Goal: Task Accomplishment & Management: Complete application form

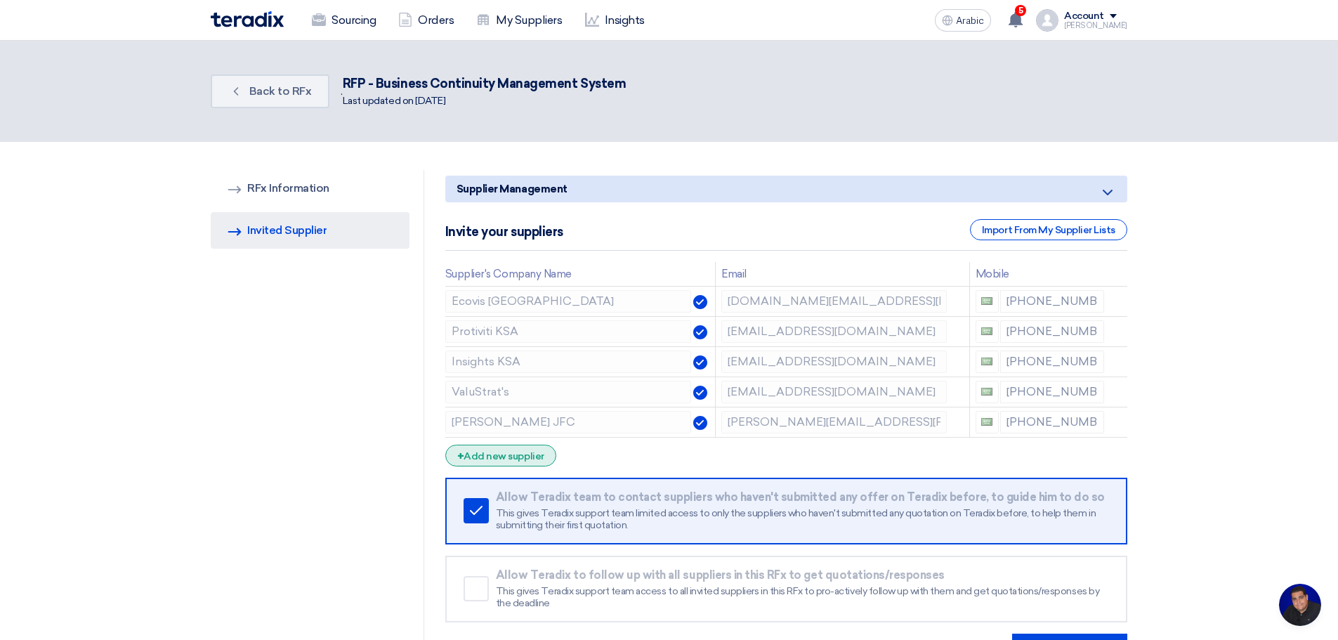
click at [501, 453] on font "Add new supplier" at bounding box center [504, 456] width 80 height 12
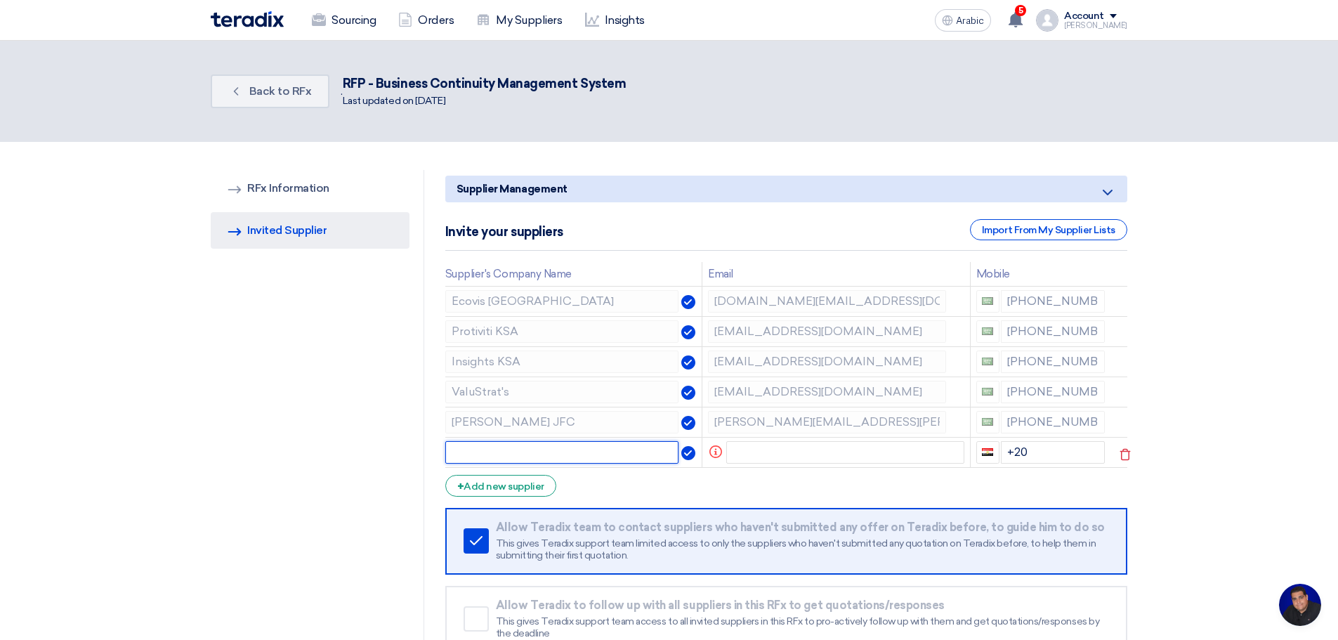
click at [458, 452] on input "text" at bounding box center [562, 452] width 234 height 22
type input "[PERSON_NAME] JFC"
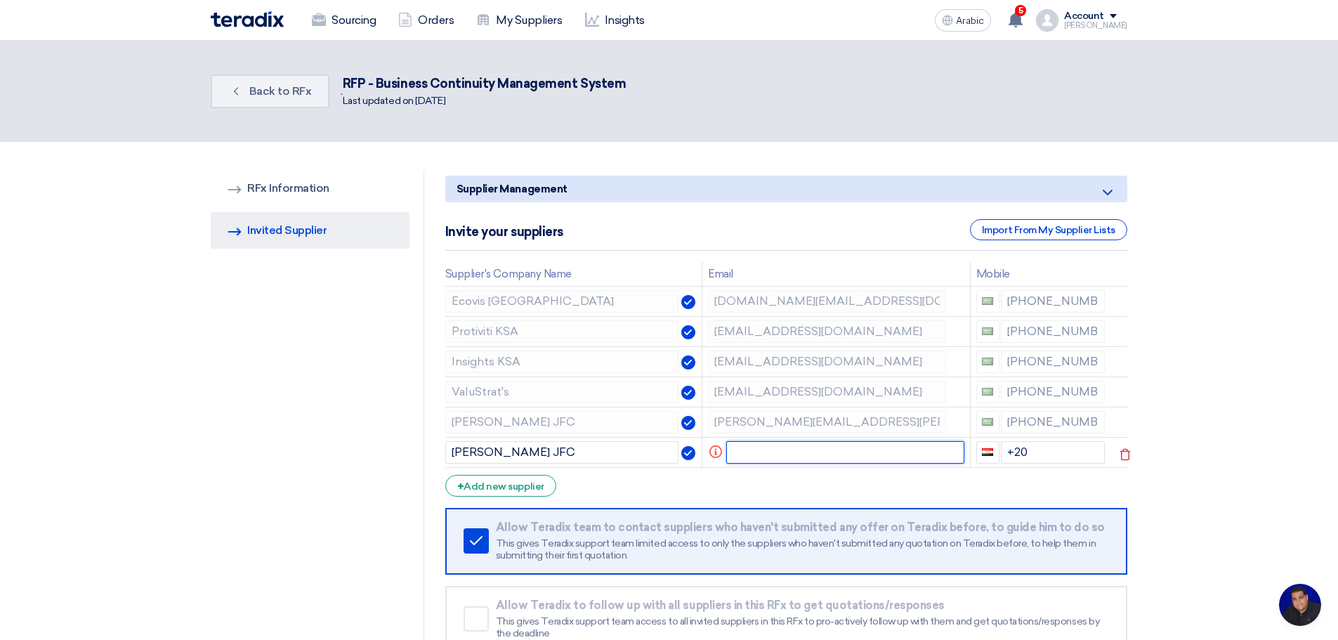
click at [782, 452] on input "text" at bounding box center [845, 452] width 238 height 22
type input "[EMAIL_ADDRESS][DOMAIN_NAME]"
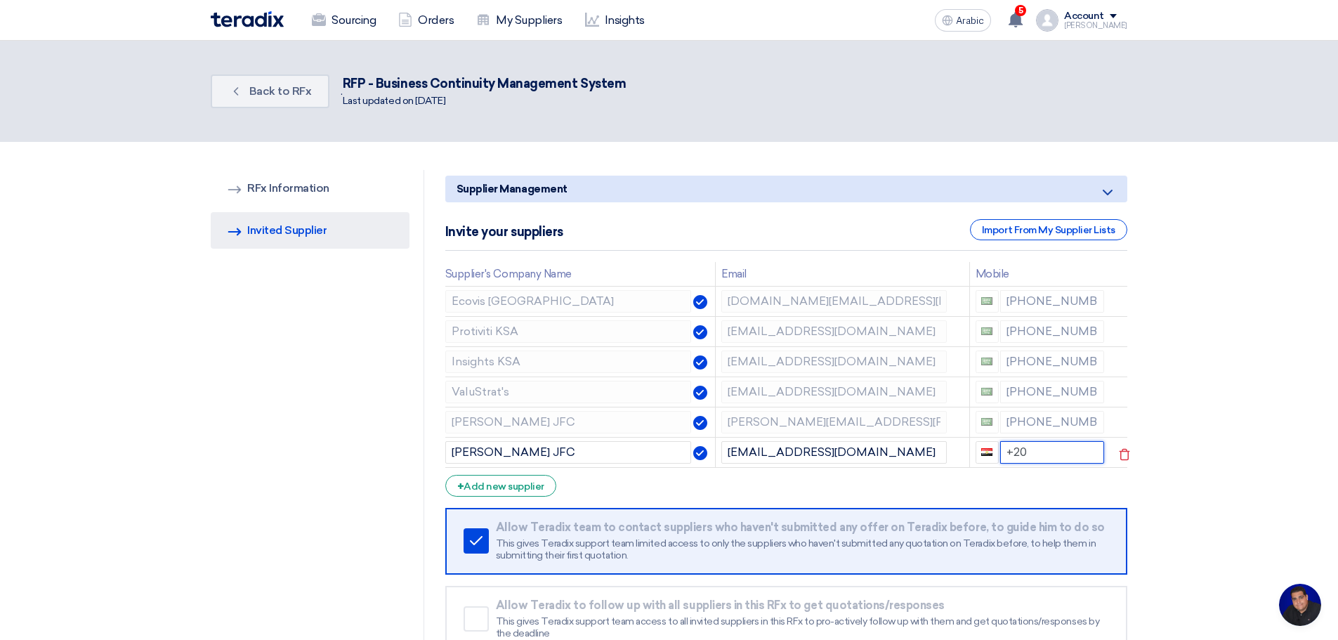
click at [1035, 452] on input "+20" at bounding box center [1052, 452] width 105 height 22
drag, startPoint x: 1035, startPoint y: 452, endPoint x: 1002, endPoint y: 450, distance: 33.0
click at [1002, 450] on input "+20" at bounding box center [1052, 452] width 105 height 22
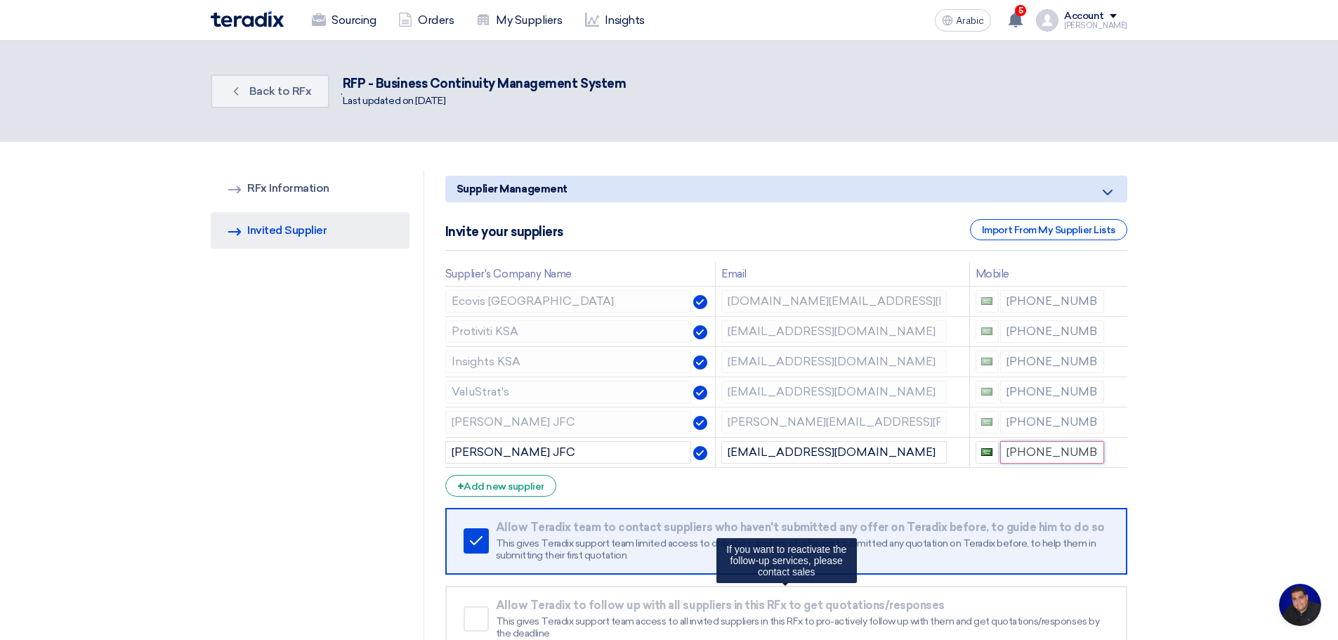
type input "[PHONE_NUMBER]"
click at [1122, 418] on icon at bounding box center [1124, 424] width 24 height 24
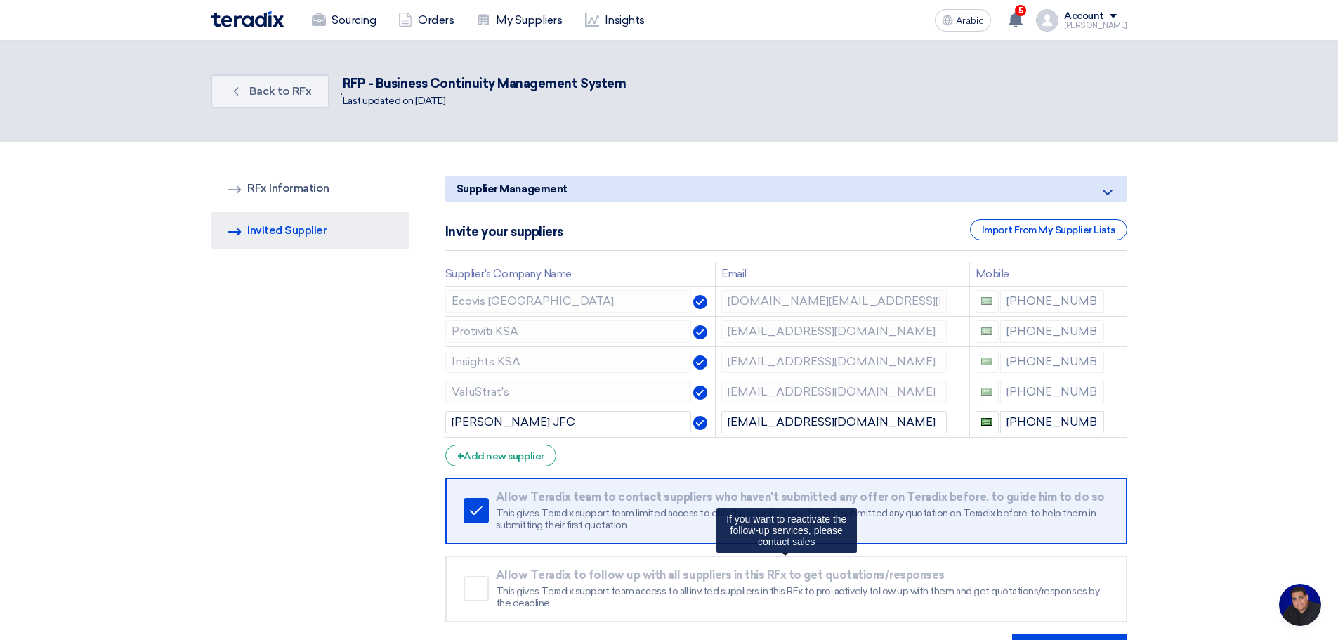
scroll to position [328, 0]
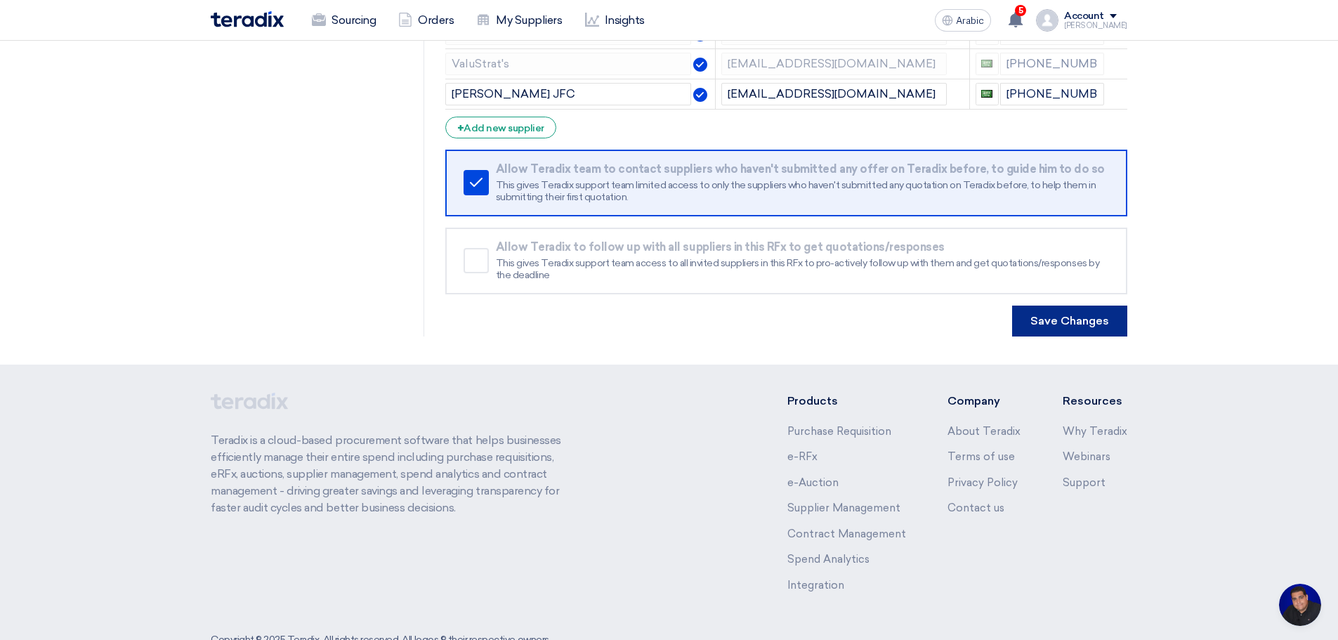
click at [1070, 316] on font "Save Changes" at bounding box center [1069, 320] width 79 height 13
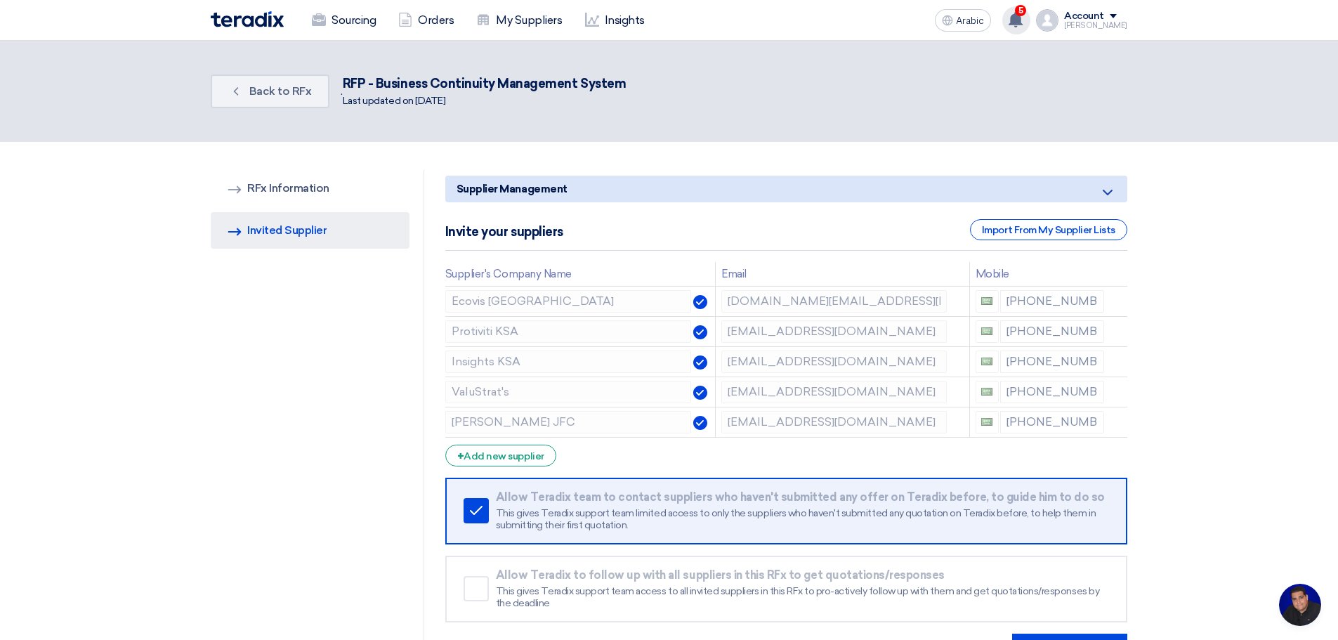
click at [1023, 22] on use at bounding box center [1015, 19] width 14 height 15
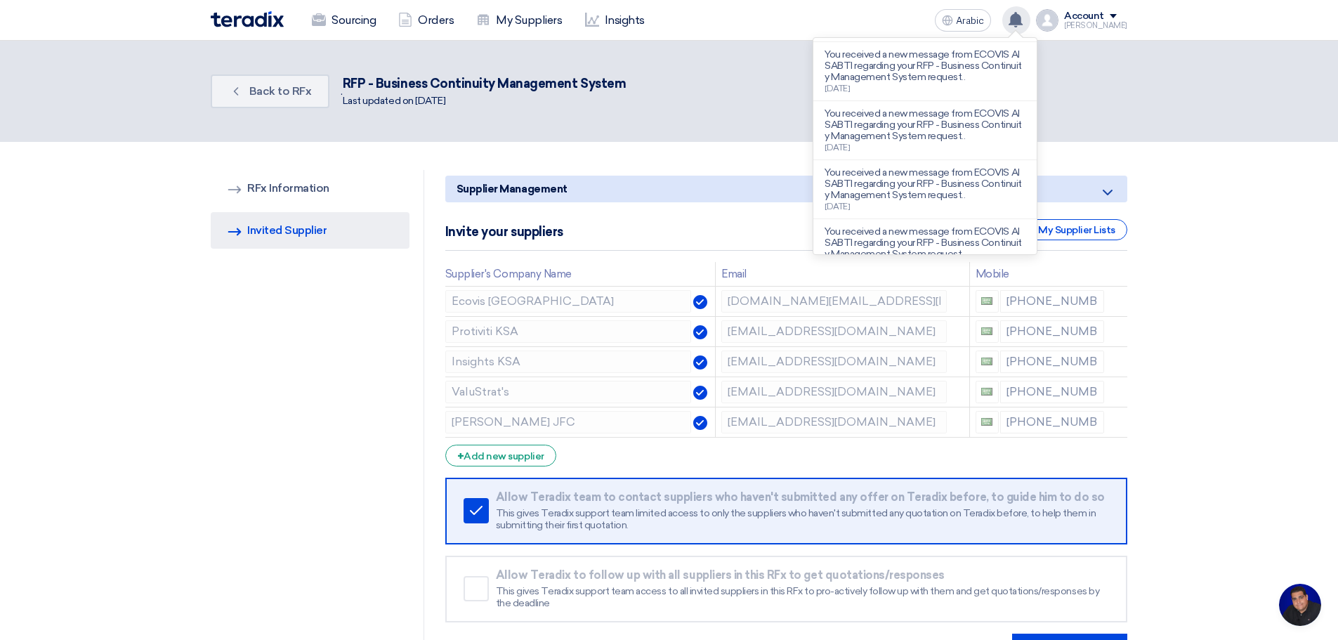
scroll to position [328, 0]
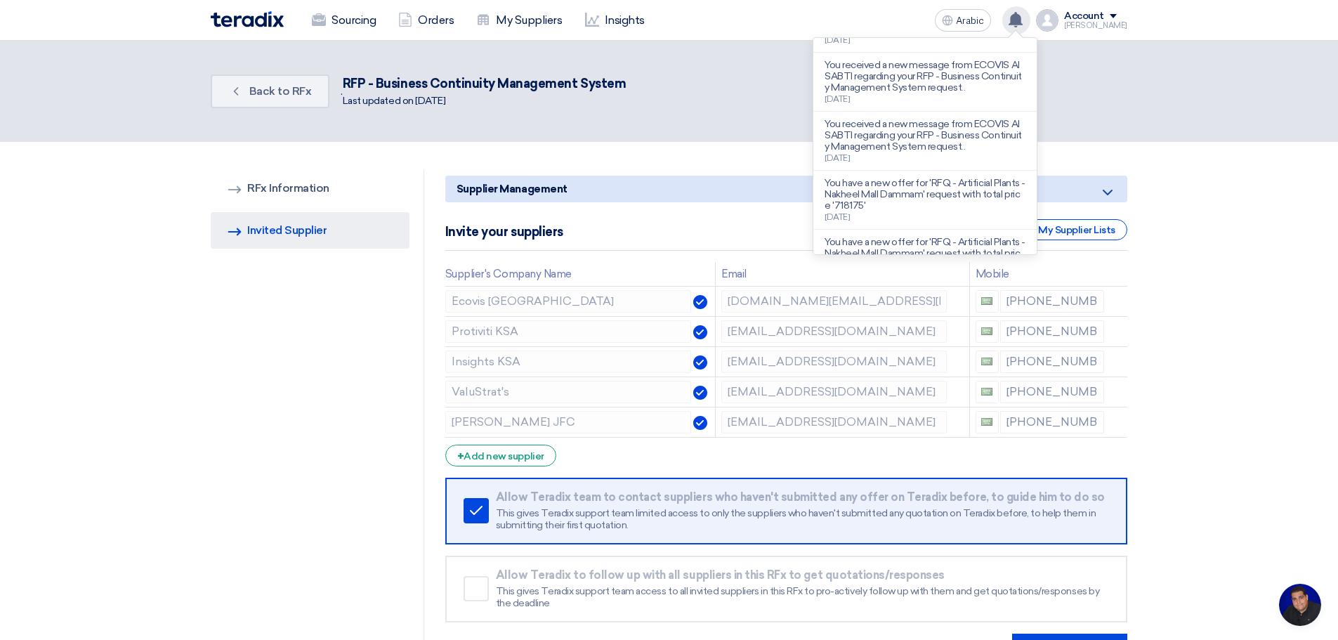
click at [749, 100] on div "Back Back to RFx . RFP - Business Continuity Management System Last updated on …" at bounding box center [669, 91] width 916 height 45
